Goal: Task Accomplishment & Management: Manage account settings

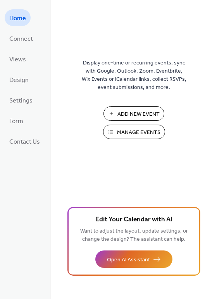
click at [123, 133] on span "Manage Events" at bounding box center [138, 132] width 43 height 8
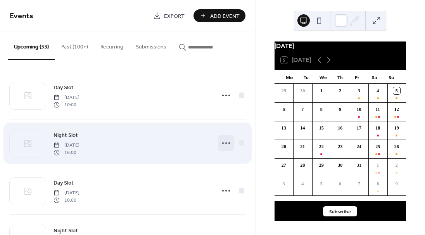
click at [222, 143] on icon at bounding box center [226, 143] width 12 height 12
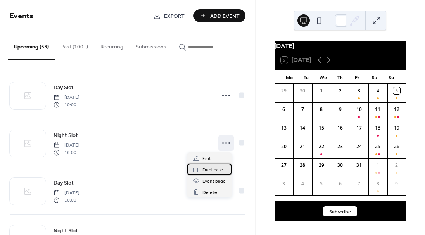
click at [208, 169] on span "Duplicate" at bounding box center [212, 170] width 21 height 8
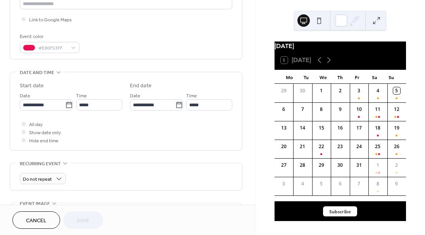
scroll to position [181, 0]
click at [66, 105] on icon at bounding box center [69, 105] width 8 height 8
click at [65, 105] on input "**********" at bounding box center [42, 104] width 45 height 11
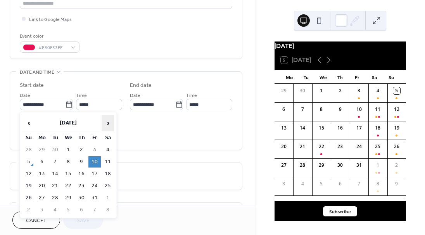
click at [109, 121] on span "›" at bounding box center [108, 123] width 12 height 16
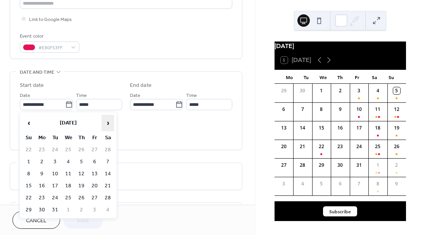
click at [109, 121] on span "›" at bounding box center [108, 123] width 12 height 16
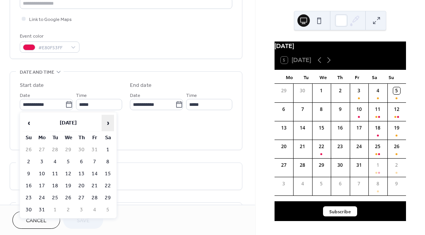
click at [109, 121] on span "›" at bounding box center [108, 123] width 12 height 16
click at [107, 159] on td "10" at bounding box center [108, 161] width 12 height 11
type input "**********"
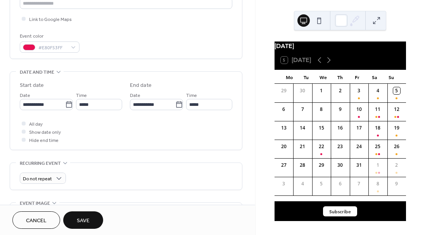
click at [84, 220] on span "Save" at bounding box center [83, 221] width 13 height 8
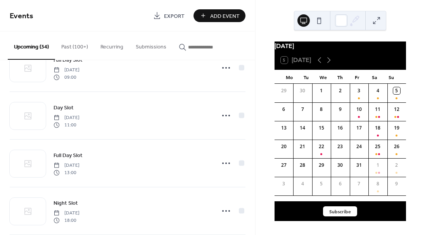
scroll to position [1470, 0]
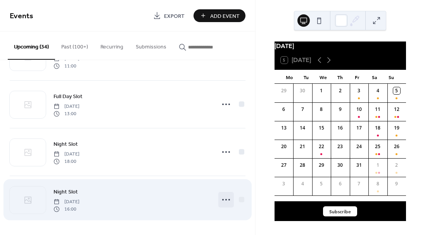
click at [225, 200] on circle at bounding box center [226, 200] width 2 height 2
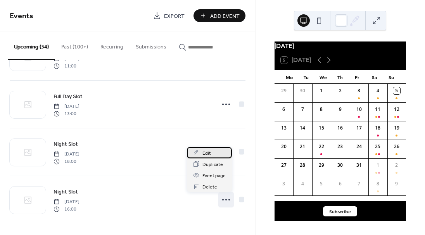
click at [209, 150] on span "Edit" at bounding box center [206, 153] width 9 height 8
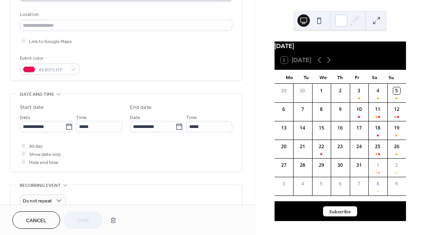
scroll to position [0, 0]
click at [201, 127] on input "*****" at bounding box center [208, 126] width 48 height 11
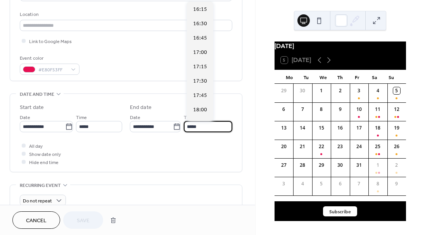
scroll to position [325, 0]
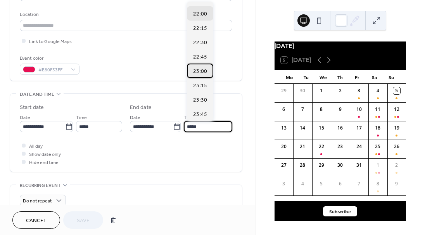
click at [198, 71] on span "23:00" at bounding box center [200, 71] width 14 height 8
type input "*****"
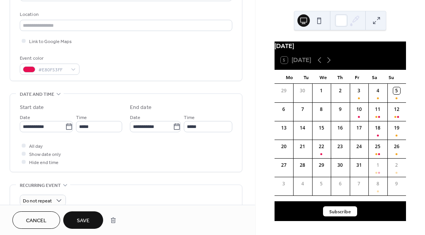
click at [84, 217] on span "Save" at bounding box center [83, 221] width 13 height 8
